Goal: Task Accomplishment & Management: Manage account settings

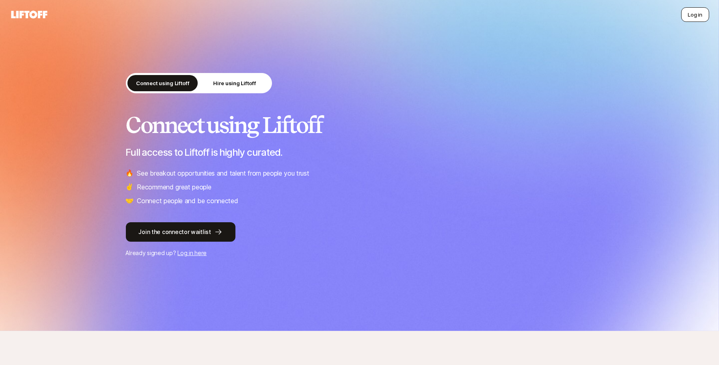
click at [687, 15] on button "Log in" at bounding box center [695, 14] width 28 height 15
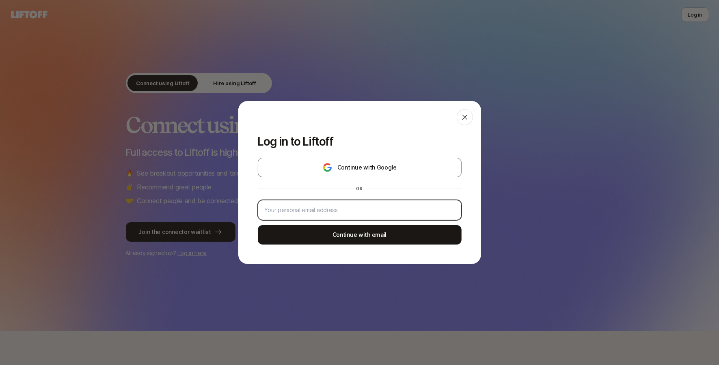
click at [362, 209] on input "email" at bounding box center [358, 210] width 187 height 10
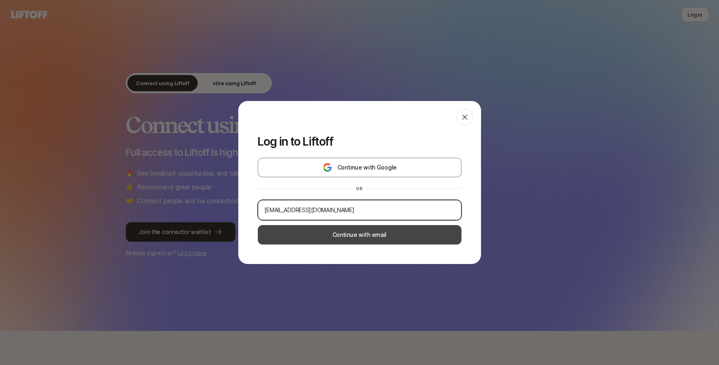
type input "[EMAIL_ADDRESS][DOMAIN_NAME]"
click at [365, 230] on button "Continue with email" at bounding box center [360, 234] width 204 height 19
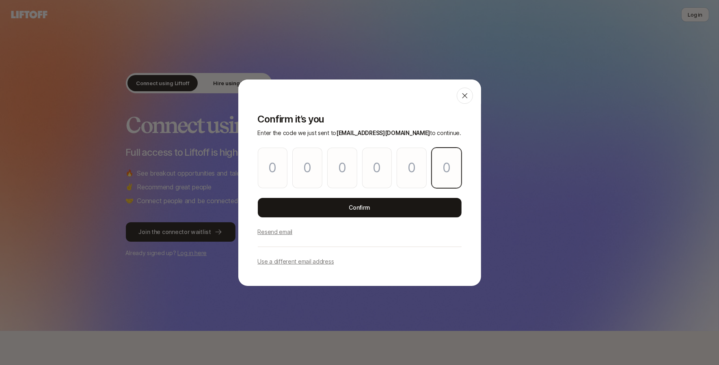
paste input "1"
type input "9"
type input "2"
type input "3"
type input "5"
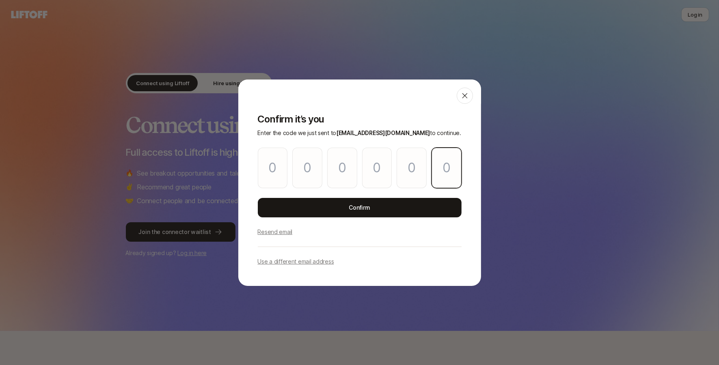
type input "2"
type input "1"
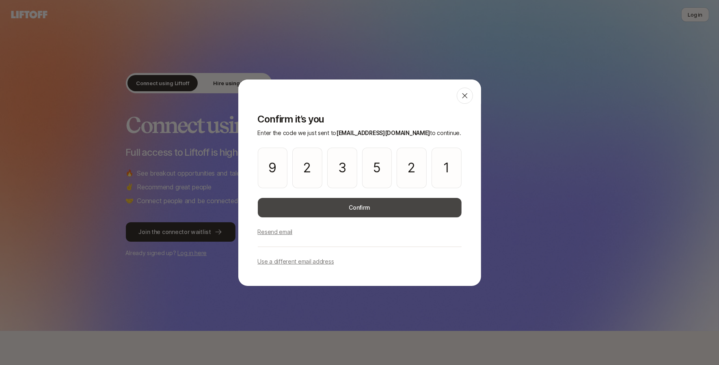
click at [357, 212] on button "Confirm" at bounding box center [360, 207] width 204 height 19
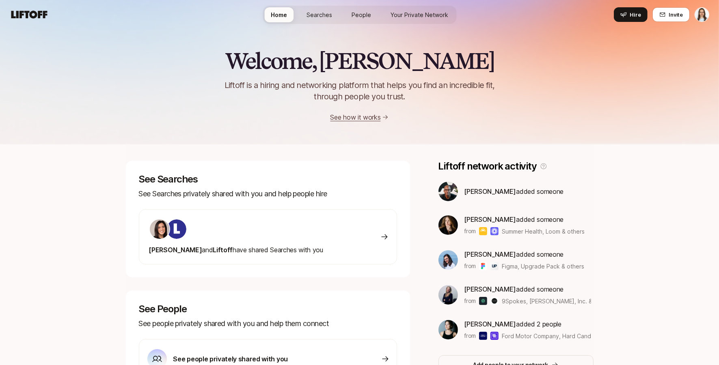
click at [364, 228] on div "[PERSON_NAME] and [PERSON_NAME] have shared Searches with you" at bounding box center [268, 236] width 258 height 55
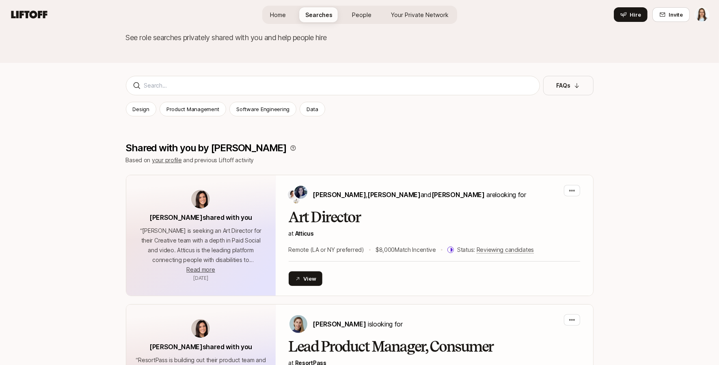
scroll to position [10, 0]
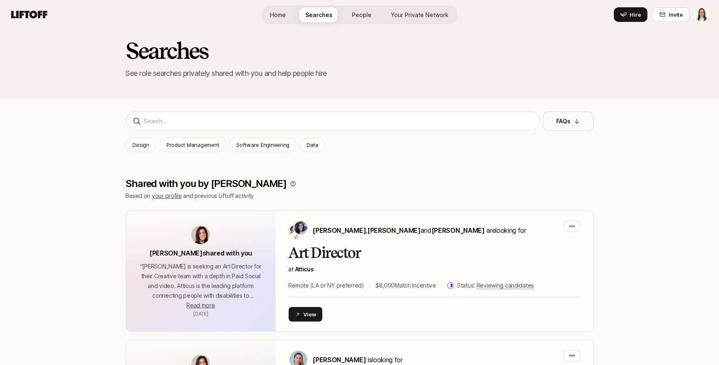
click at [322, 17] on span "Searches" at bounding box center [319, 15] width 27 height 9
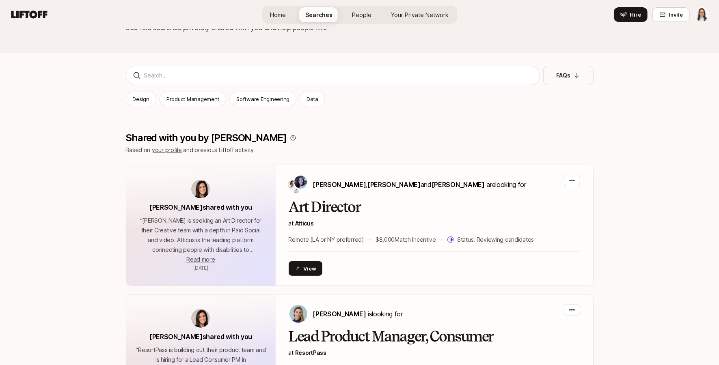
scroll to position [0, 0]
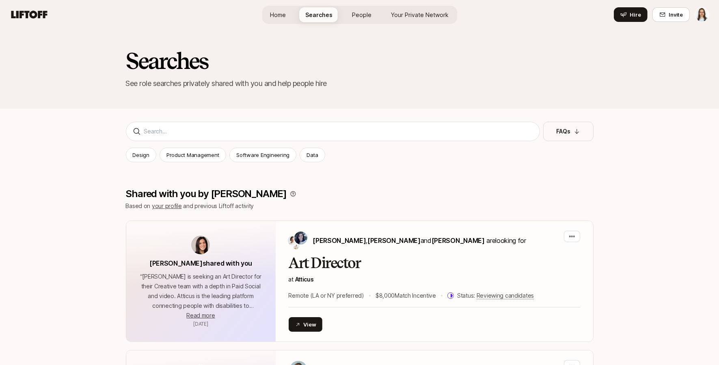
click at [280, 17] on span "Home" at bounding box center [278, 15] width 16 height 9
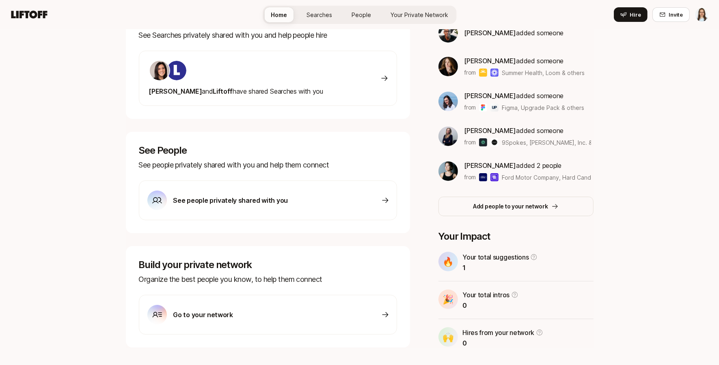
scroll to position [174, 0]
